Goal: Information Seeking & Learning: Find contact information

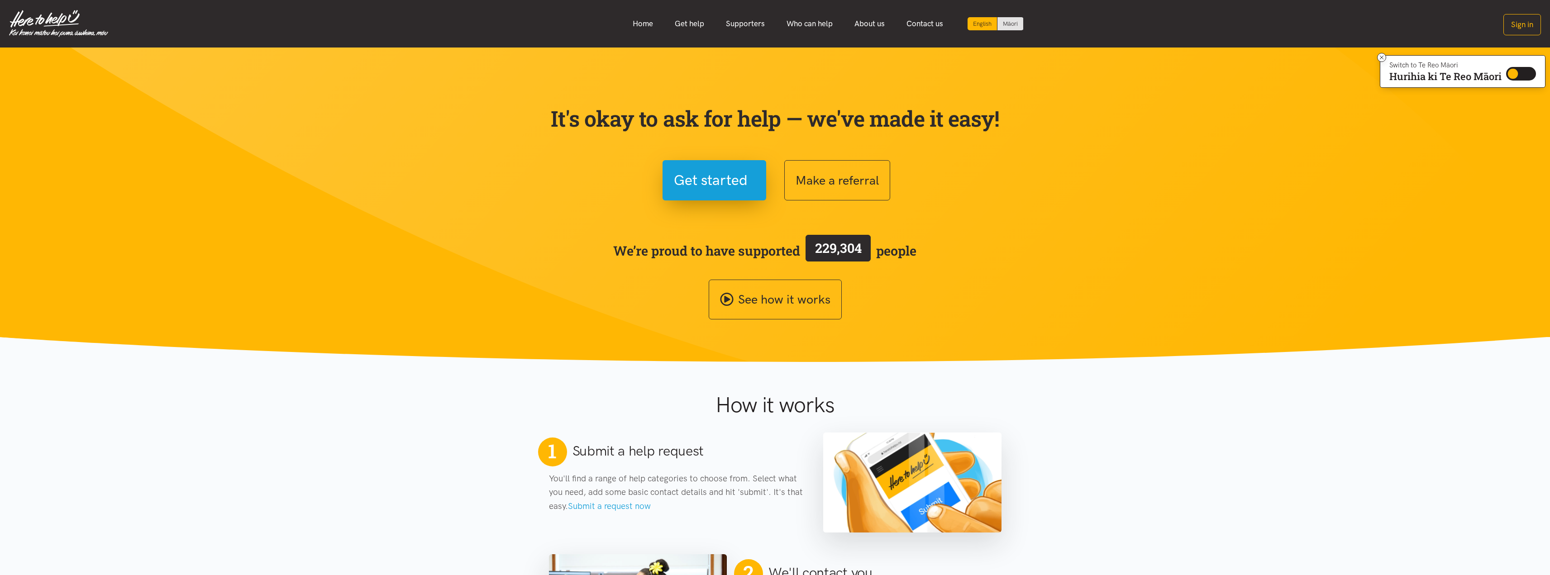
click at [994, 167] on div "Make a referral" at bounding box center [892, 180] width 217 height 40
click at [273, 257] on section "It's okay to ask for help — we've made it easy! Get started Make a referral We’…" at bounding box center [775, 205] width 1550 height 315
click at [644, 24] on link "Home" at bounding box center [643, 23] width 42 height 19
click at [804, 24] on link "Who can help" at bounding box center [810, 23] width 68 height 19
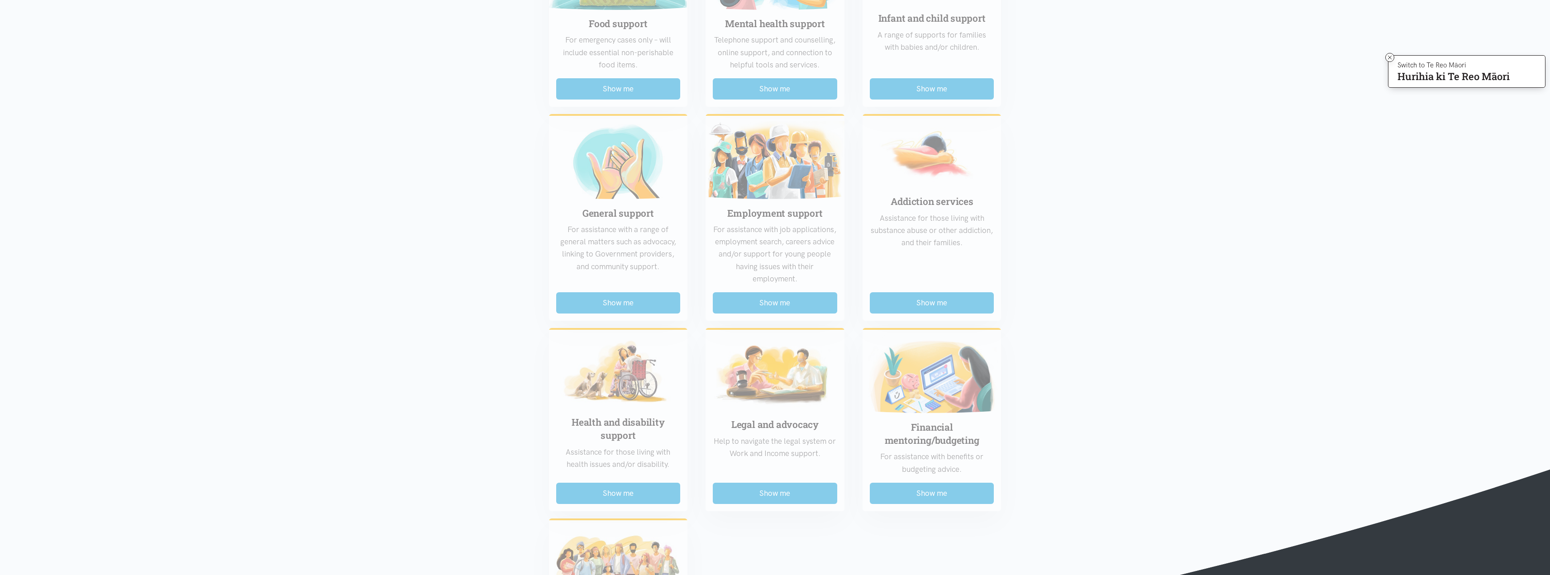
scroll to position [317, 0]
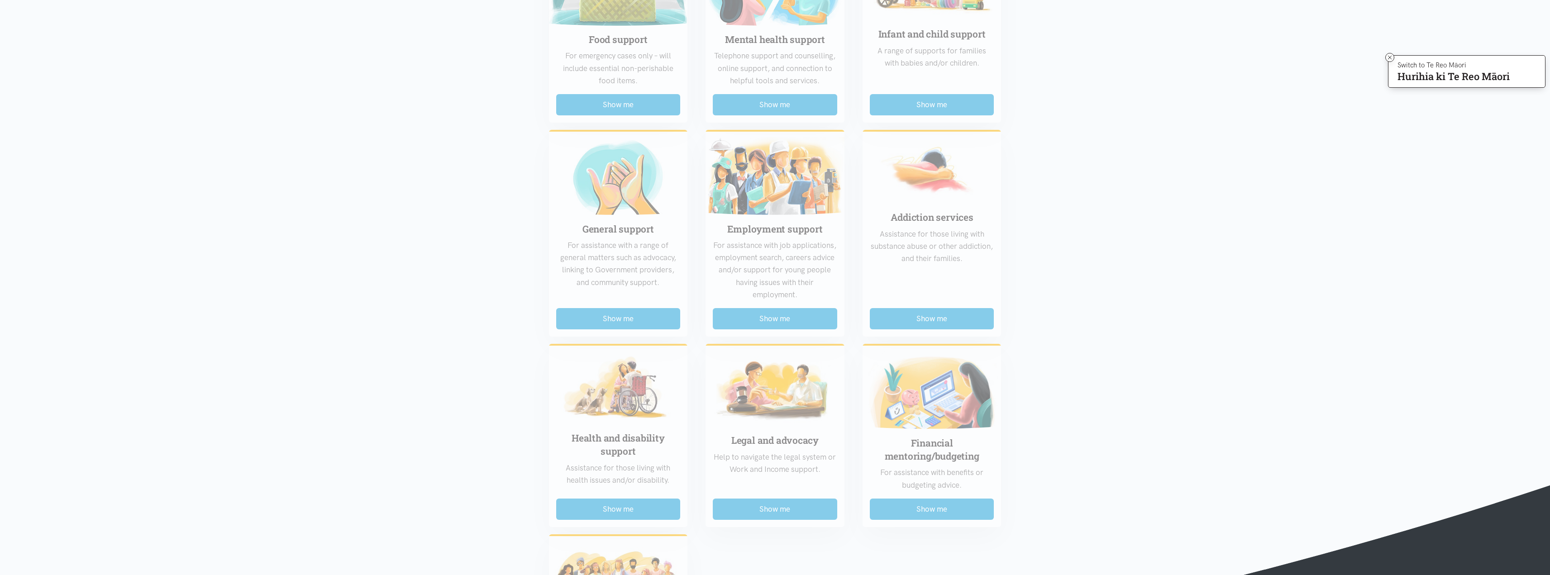
click at [624, 321] on div "Food support For emergency cases only – will include essential non-perishable f…" at bounding box center [775, 324] width 471 height 783
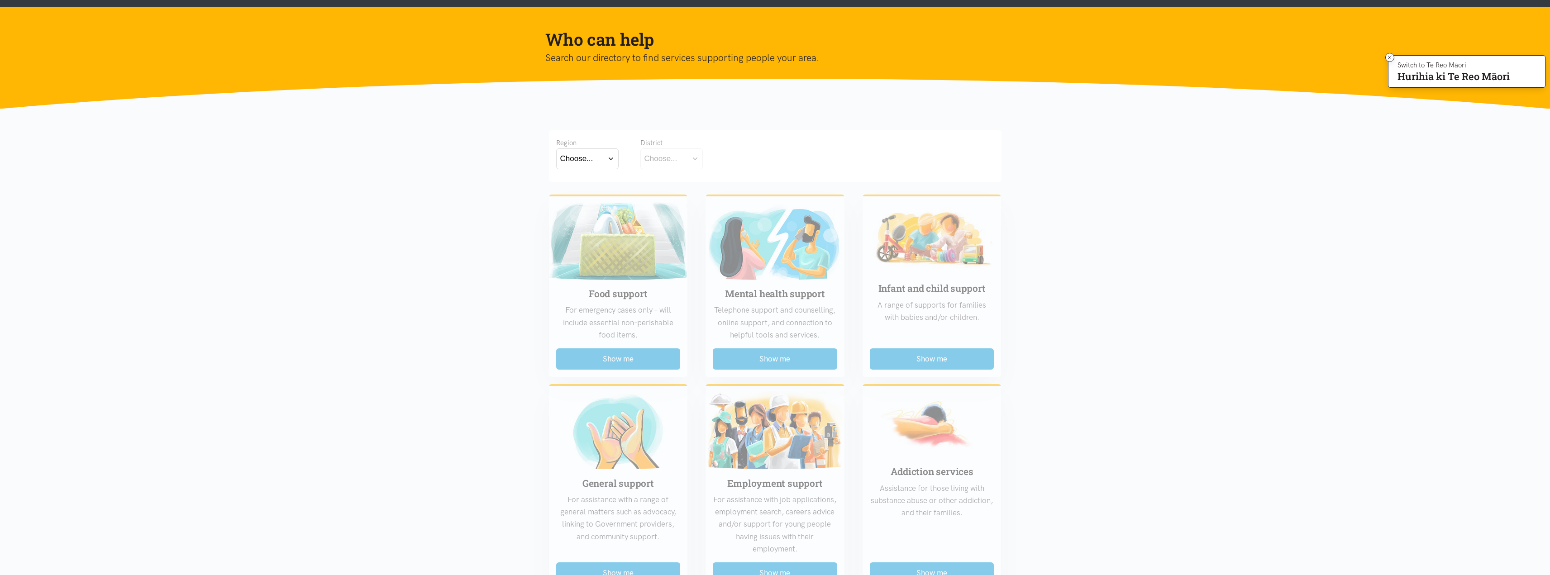
scroll to position [45, 0]
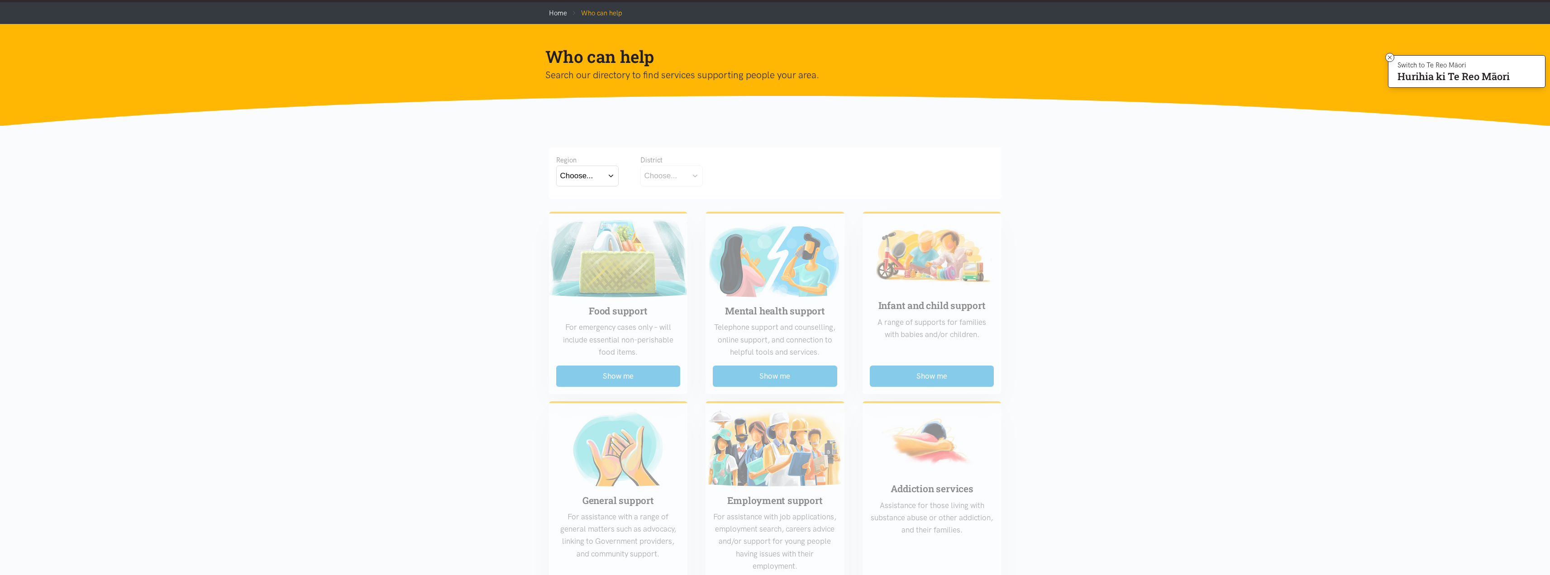
click at [698, 181] on button "Choose..." at bounding box center [671, 176] width 62 height 20
click at [685, 175] on button "Choose..." at bounding box center [671, 176] width 62 height 20
click at [611, 178] on button "Choose..." at bounding box center [587, 176] width 62 height 20
click at [602, 203] on label "Bay of Plenty" at bounding box center [585, 201] width 50 height 11
click at [0, 0] on input "Bay of Plenty" at bounding box center [0, 0] width 0 height 0
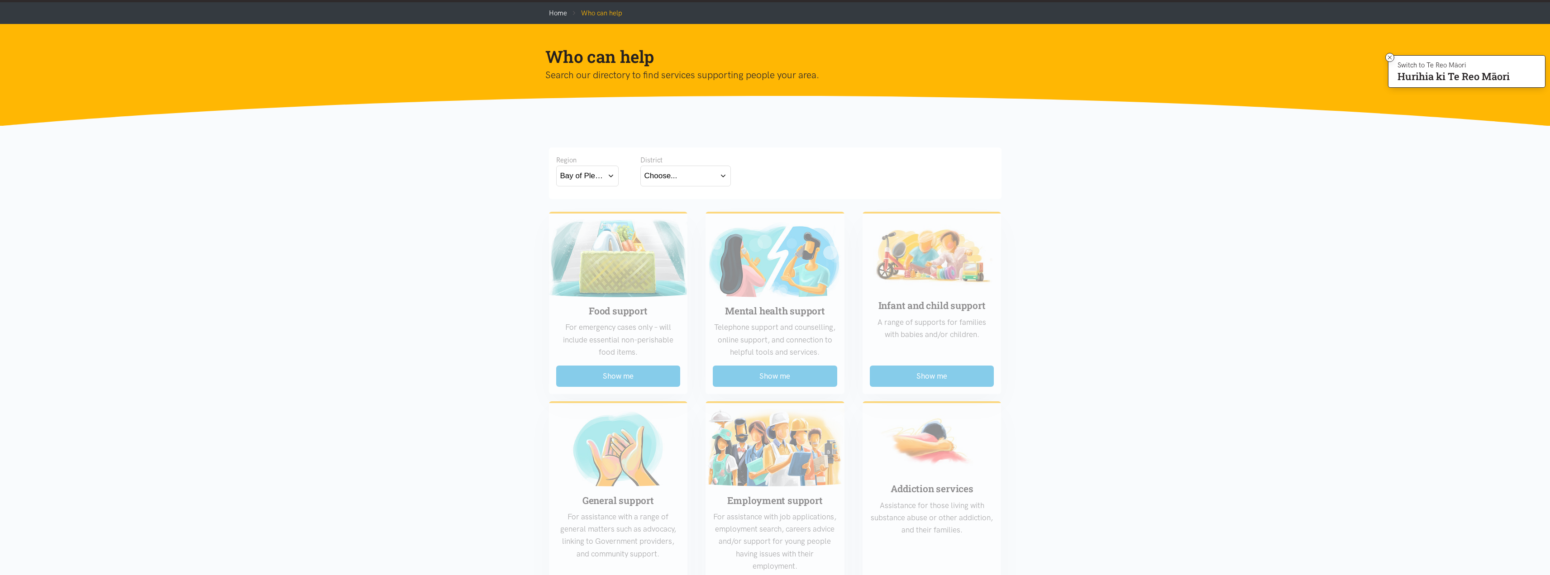
click at [727, 176] on button "Choose..." at bounding box center [685, 176] width 90 height 20
click at [679, 201] on label "Eastern Bay of Plenty" at bounding box center [683, 201] width 78 height 11
click at [0, 0] on input "Eastern Bay of Plenty" at bounding box center [0, 0] width 0 height 0
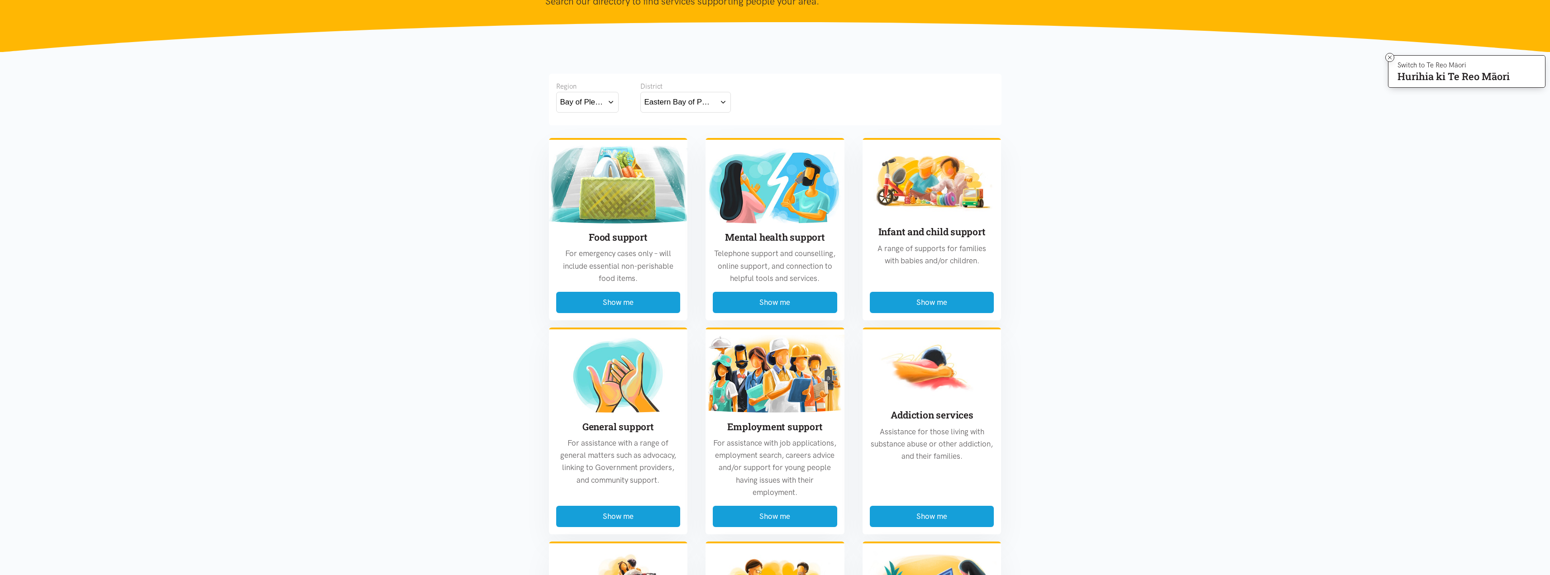
scroll to position [0, 0]
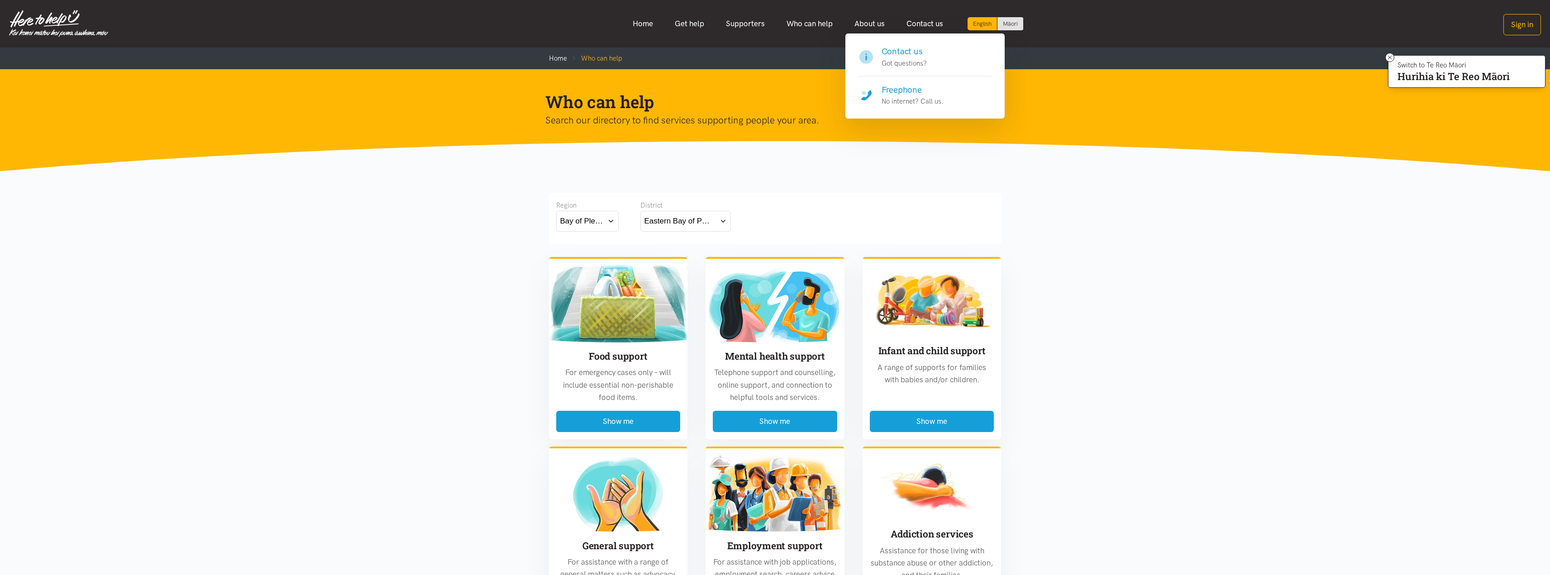
click at [899, 96] on div "Freephone No internet? Call us." at bounding box center [912, 96] width 62 height 24
